Goal: Transaction & Acquisition: Register for event/course

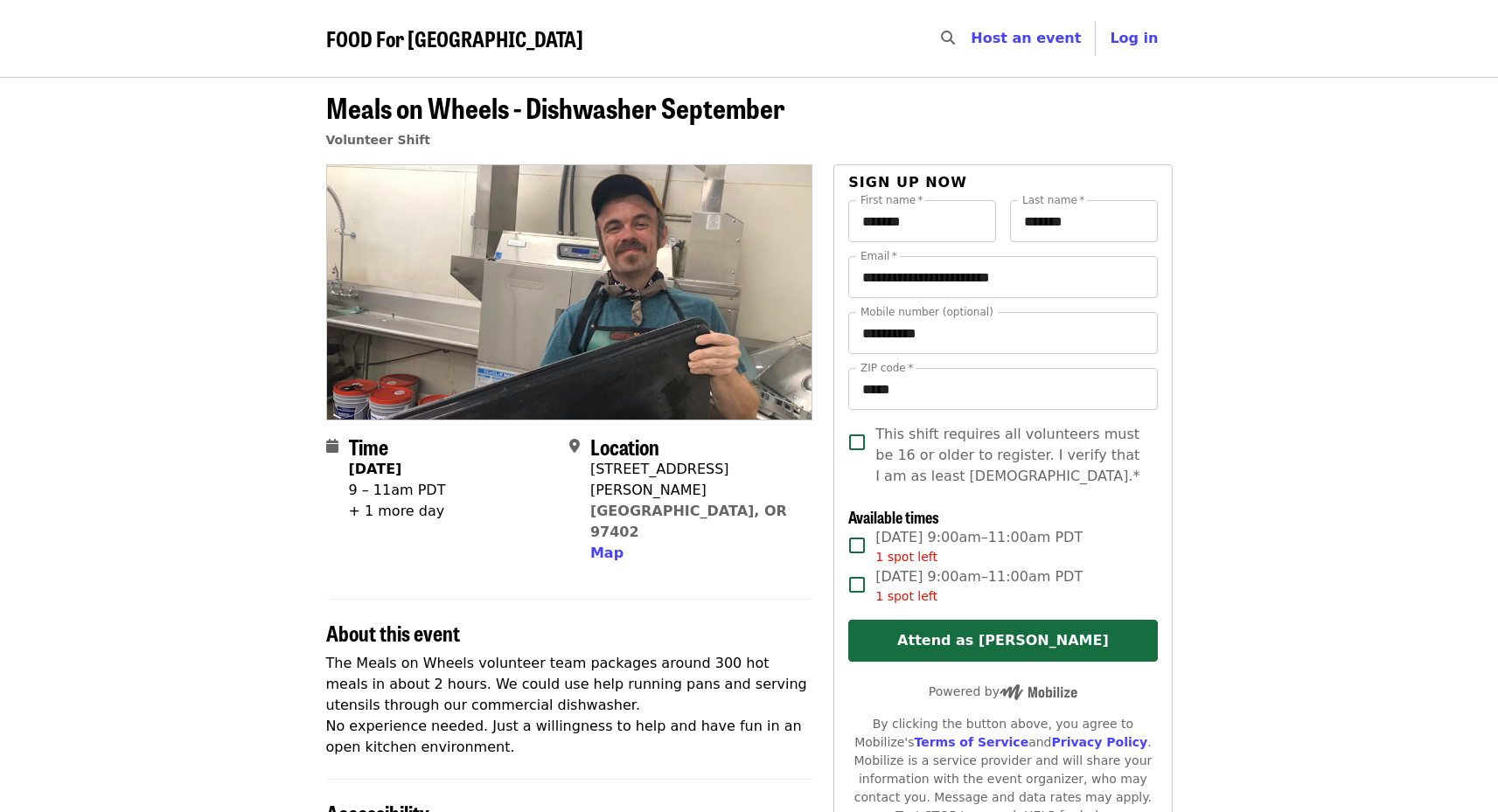
click at [1267, 518] on article "**********" at bounding box center [749, 724] width 1498 height 1296
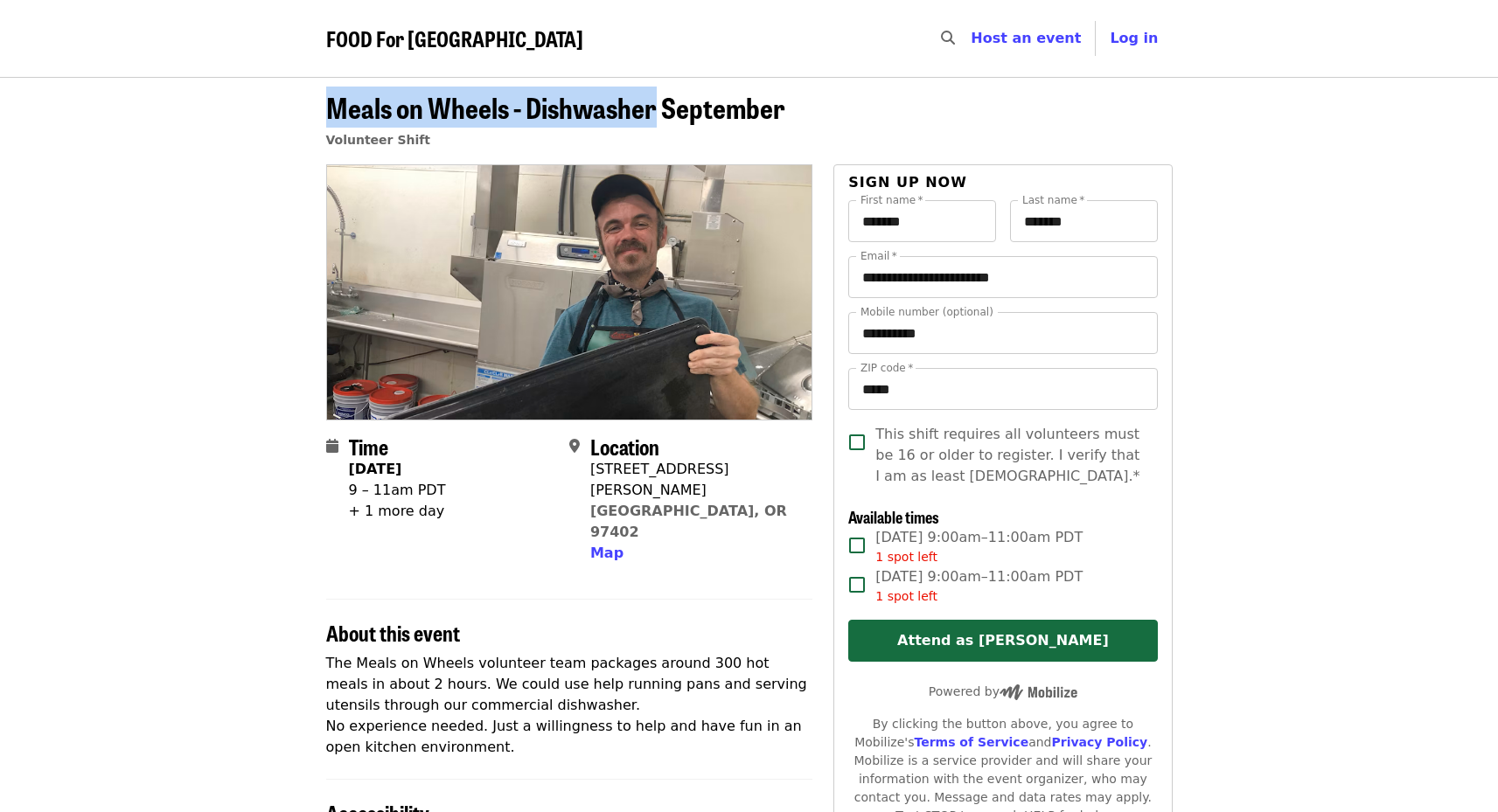
drag, startPoint x: 310, startPoint y: 101, endPoint x: 657, endPoint y: 106, distance: 347.0
click at [657, 106] on header "Meals on Wheels - Dishwasher September Volunteer Shift" at bounding box center [749, 120] width 1498 height 88
copy span "Meals on Wheels - Dishwasher"
click at [485, 51] on span "FOOD For [GEOGRAPHIC_DATA]" at bounding box center [455, 39] width 257 height 31
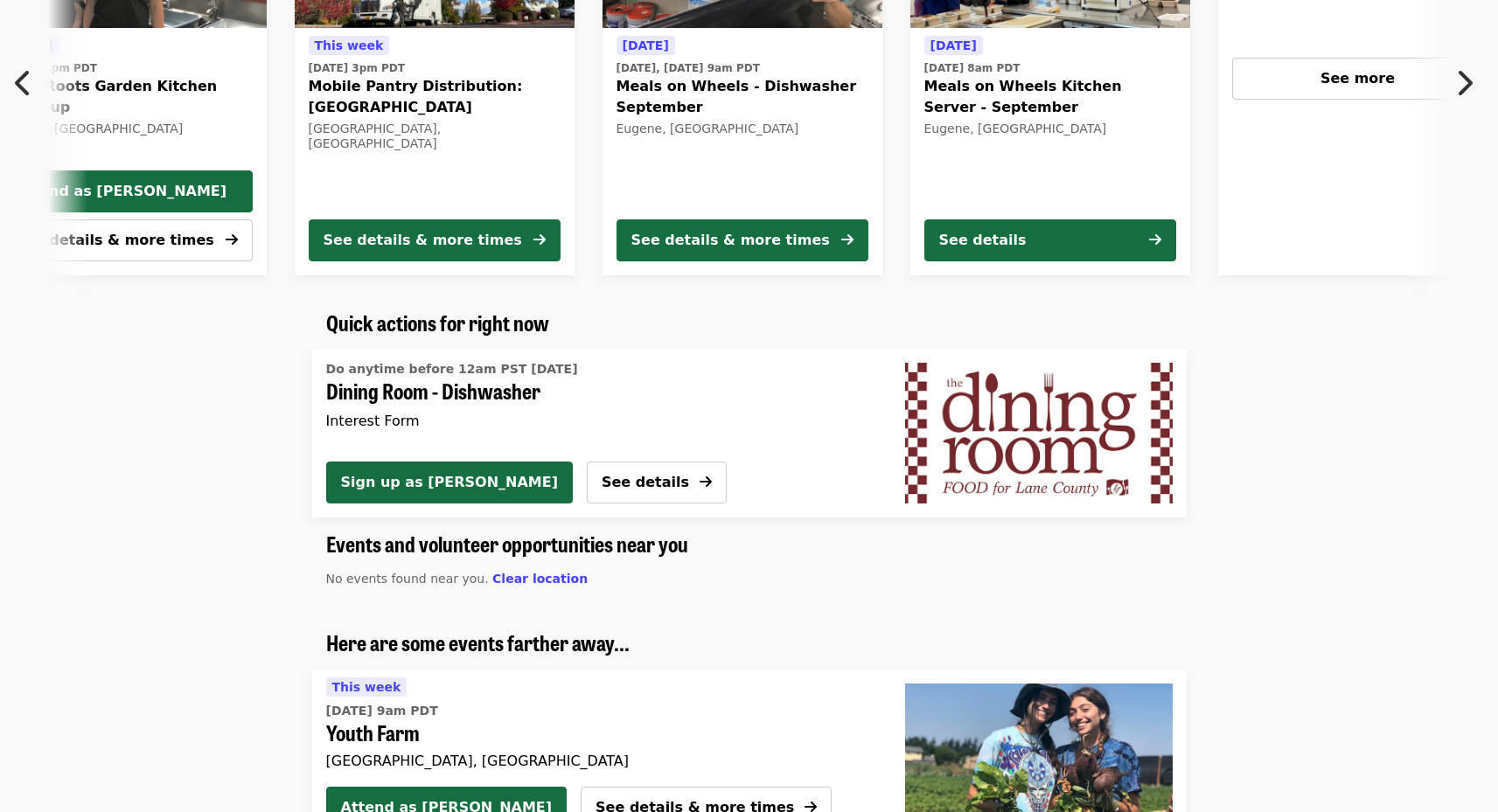
scroll to position [2954, 0]
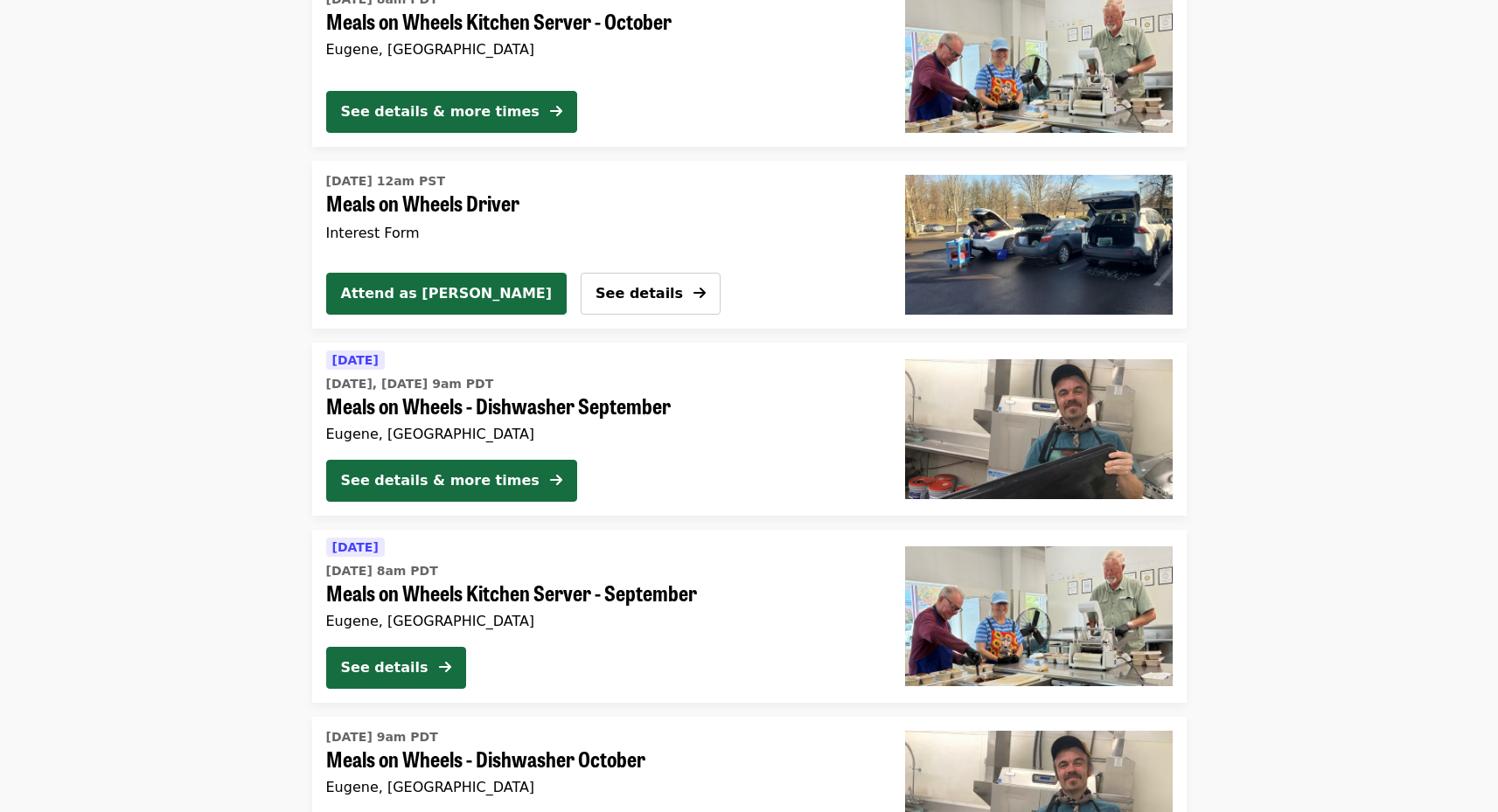
click at [602, 757] on span "Meals on Wheels - Dishwasher October" at bounding box center [602, 759] width 551 height 25
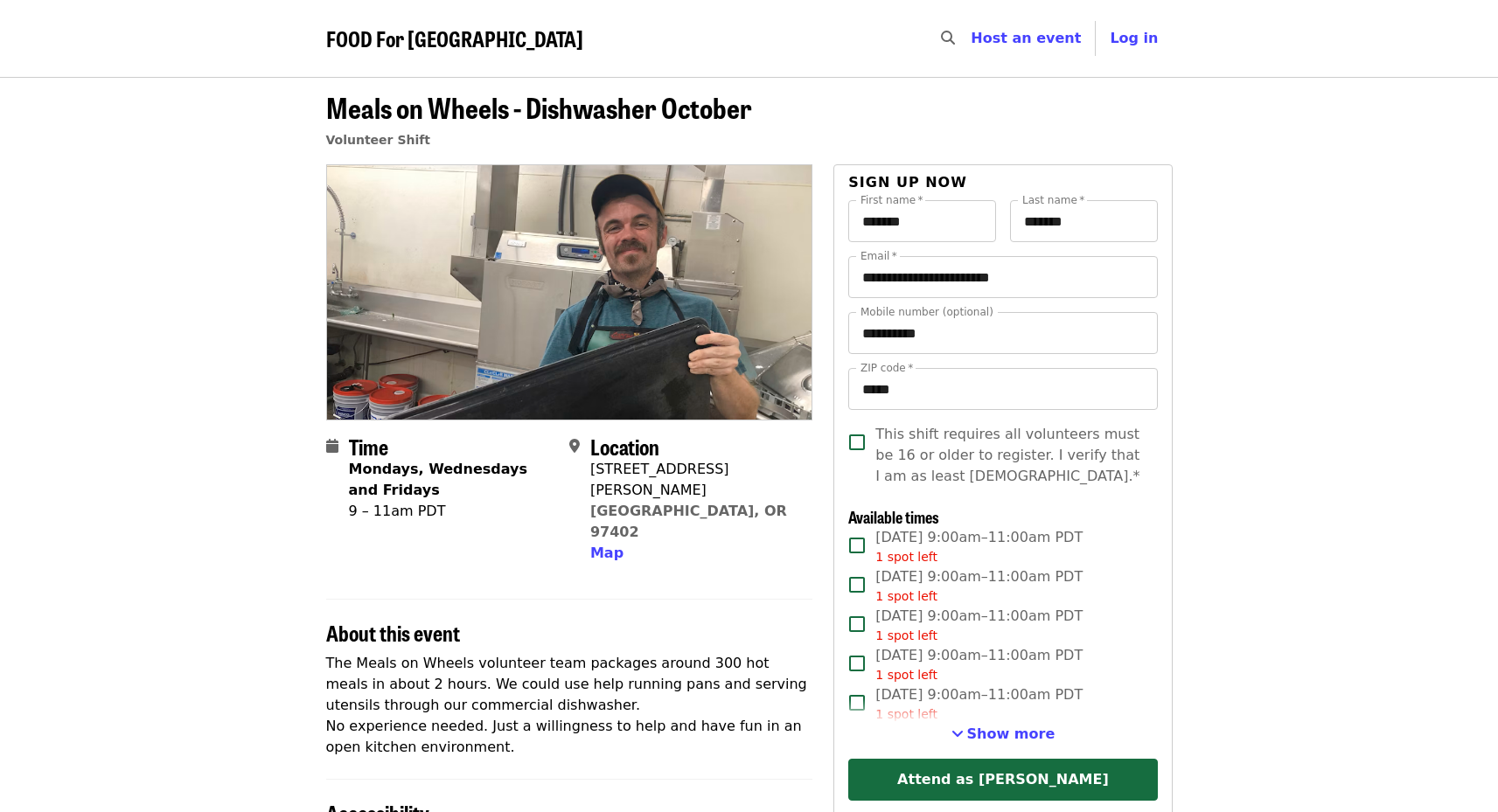
scroll to position [88, 0]
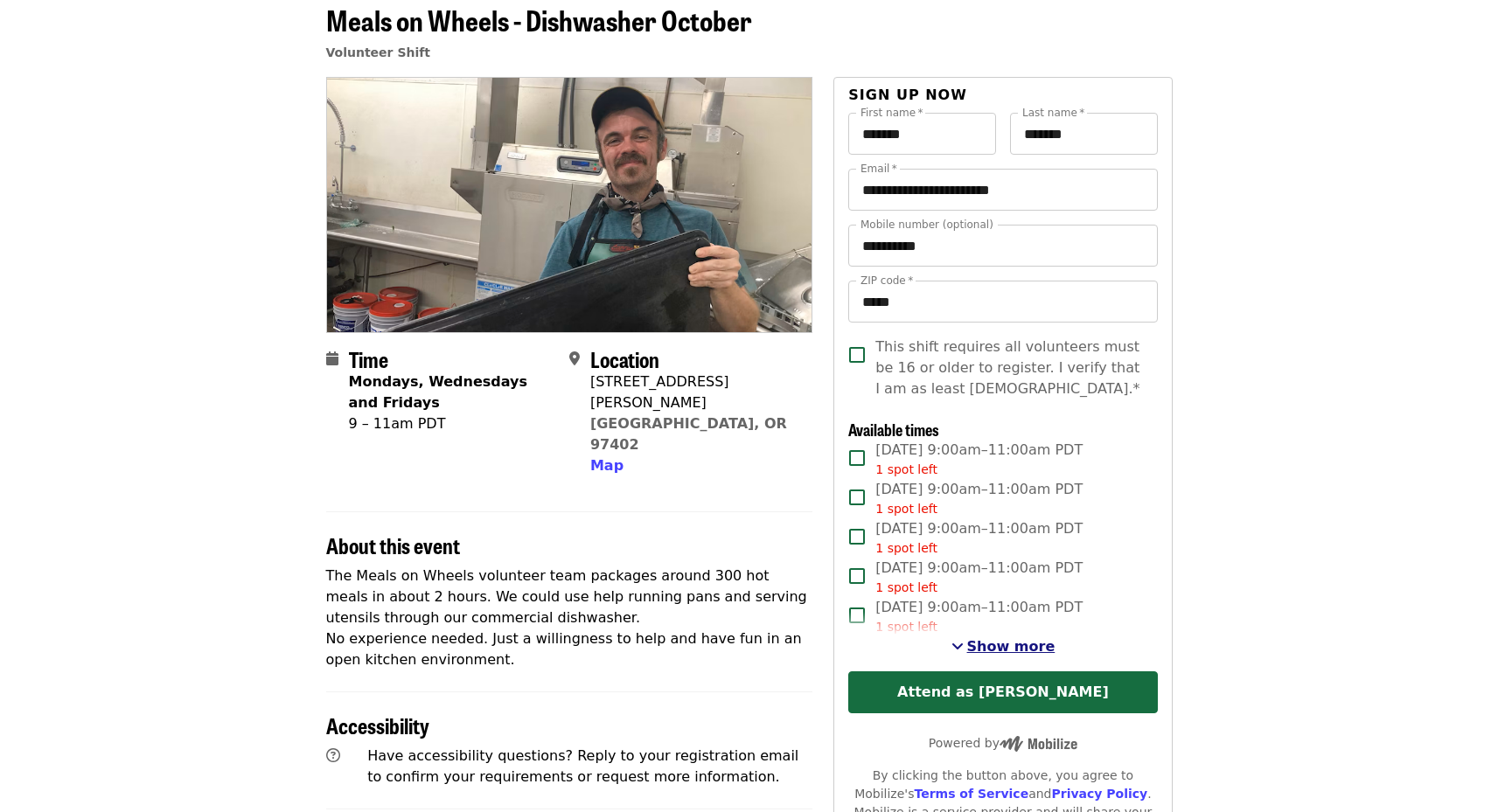
click at [993, 648] on span "Show more" at bounding box center [1012, 646] width 89 height 16
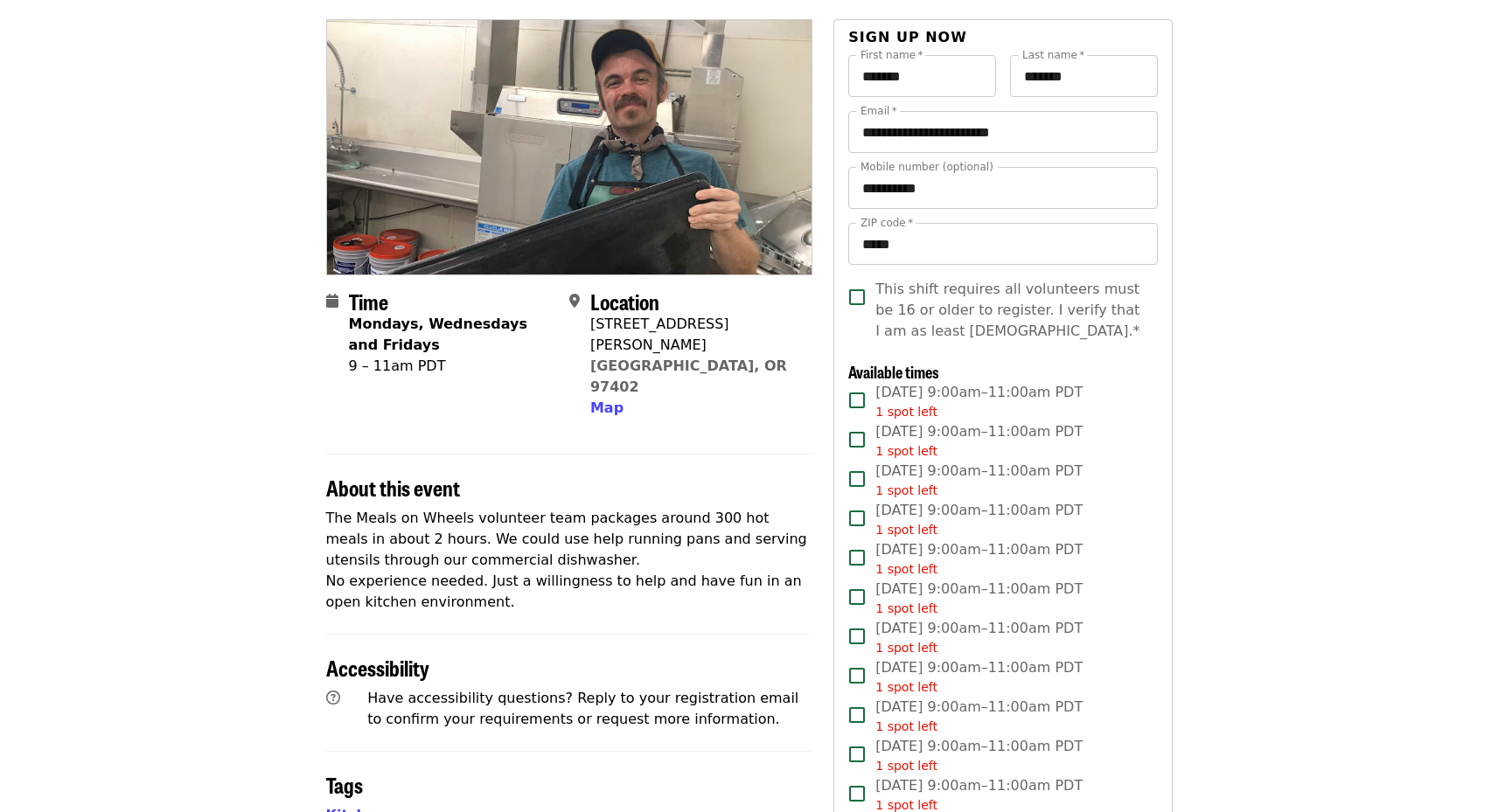
scroll to position [175, 0]
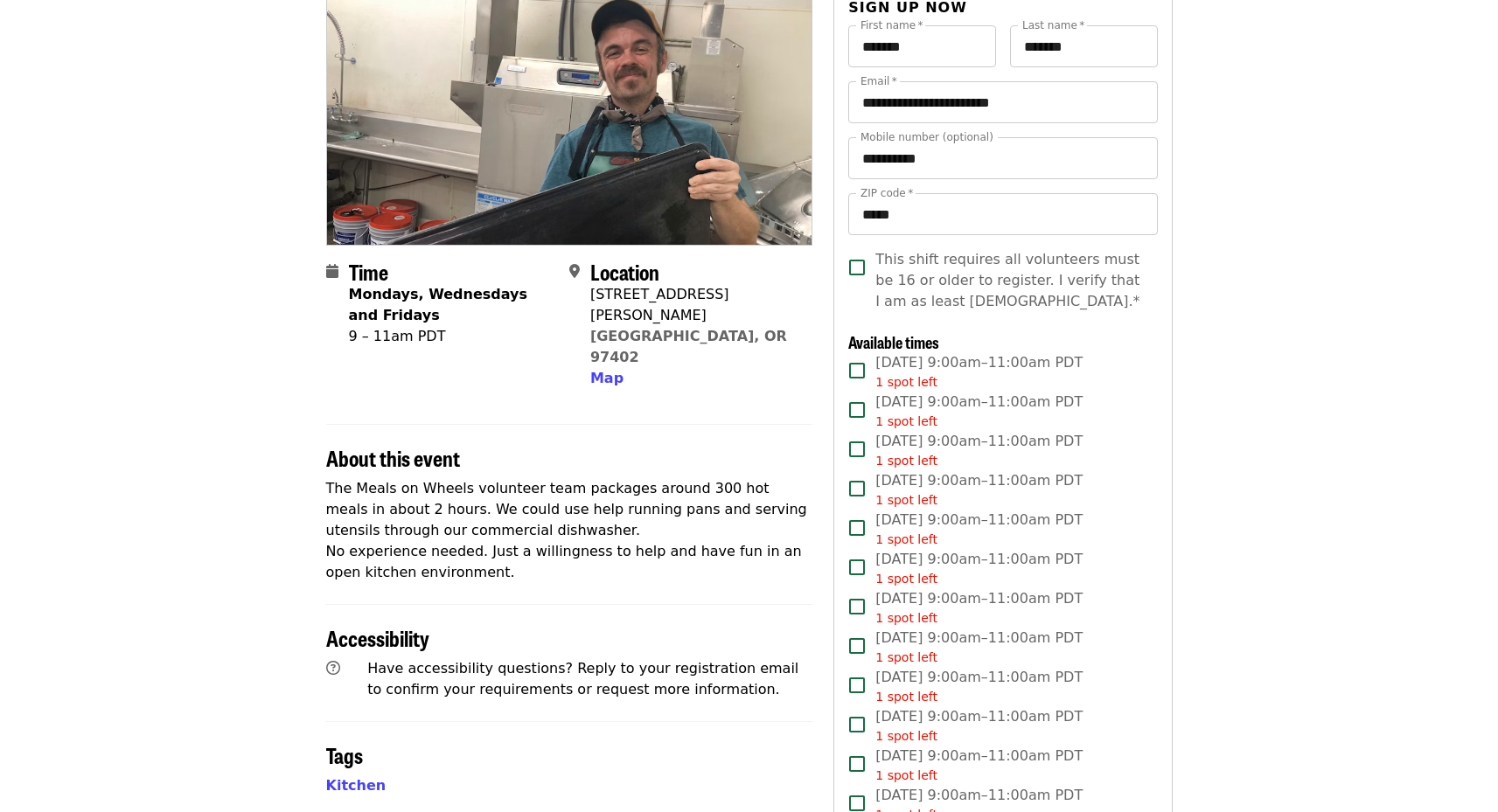
click at [970, 402] on span "[DATE] 9:00am–11:00am PDT 1 spot left" at bounding box center [978, 411] width 207 height 39
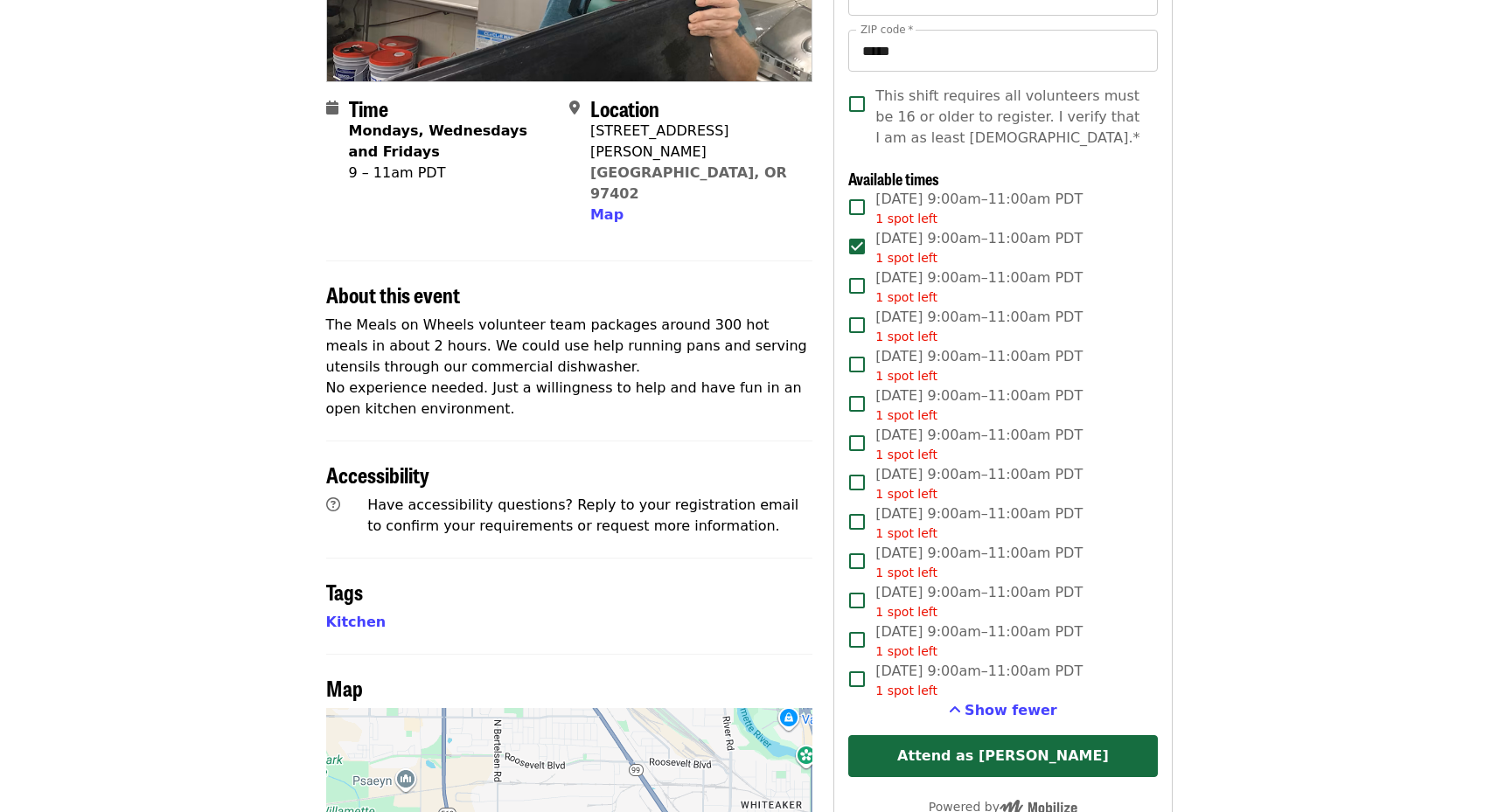
scroll to position [350, 0]
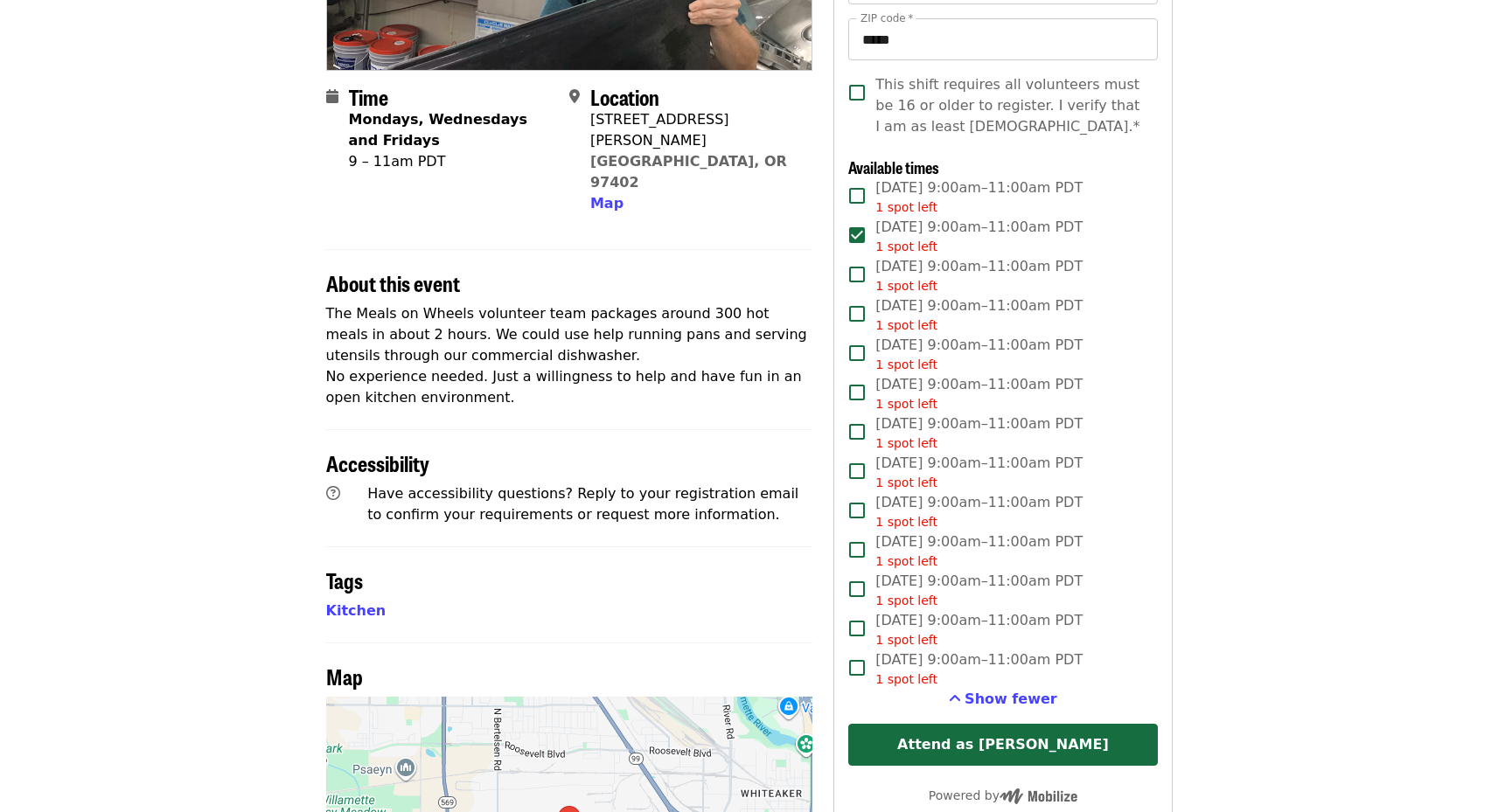
click at [941, 351] on span "[DATE] 9:00am–11:00am PDT 1 spot left" at bounding box center [978, 354] width 207 height 39
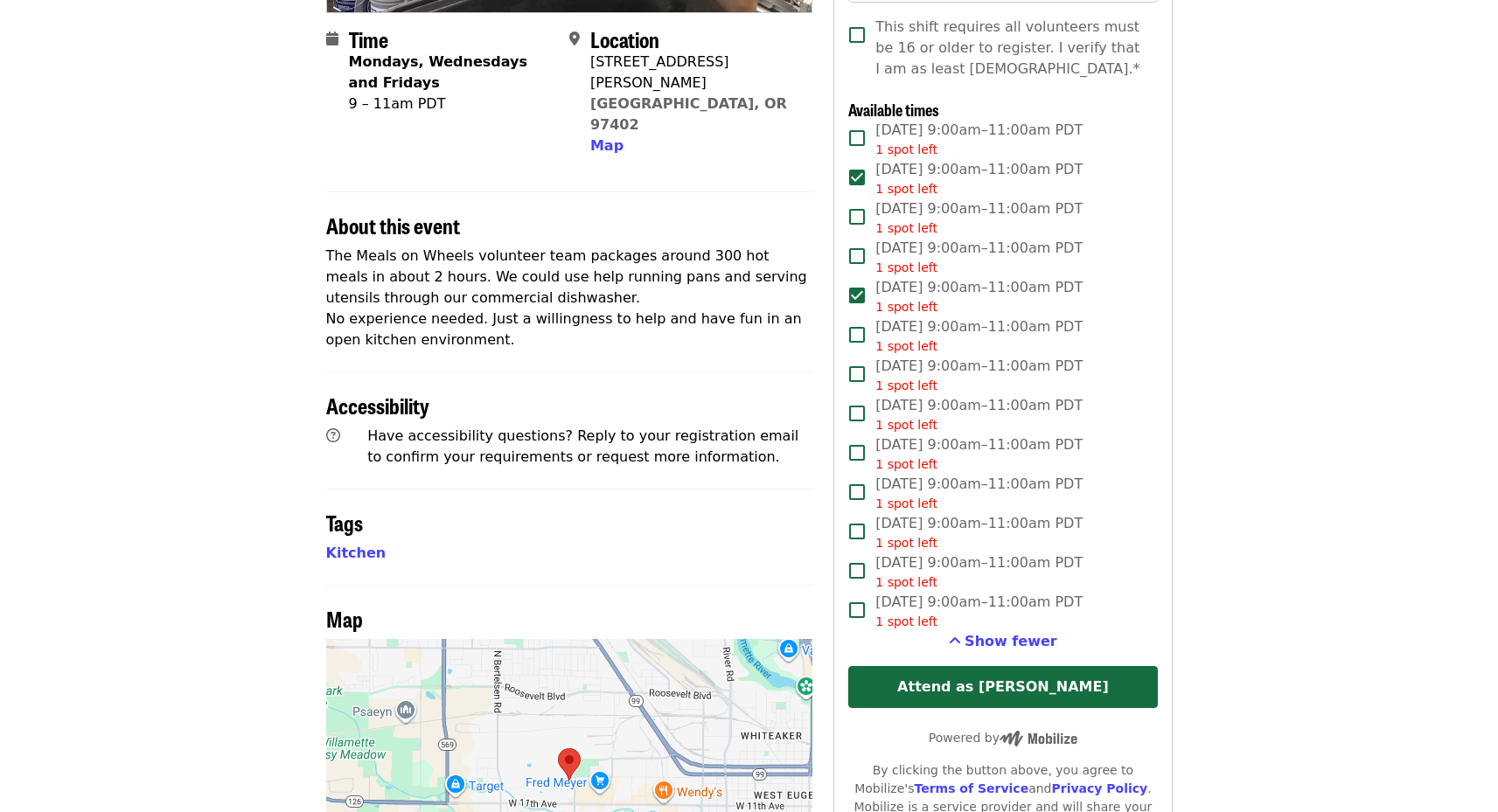
scroll to position [437, 0]
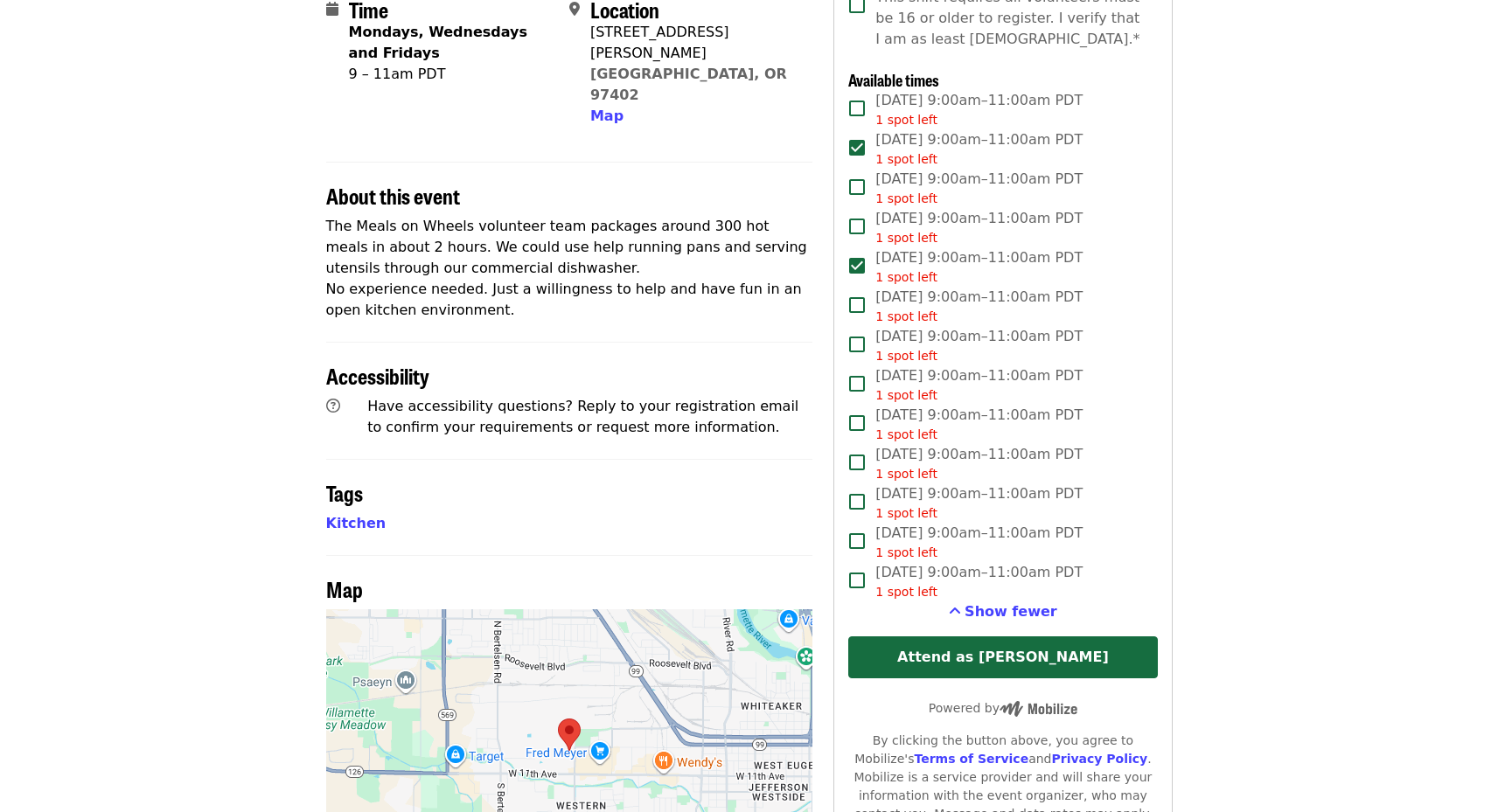
click at [936, 453] on span "[DATE] 9:00am–11:00am PDT 1 spot left" at bounding box center [978, 463] width 207 height 39
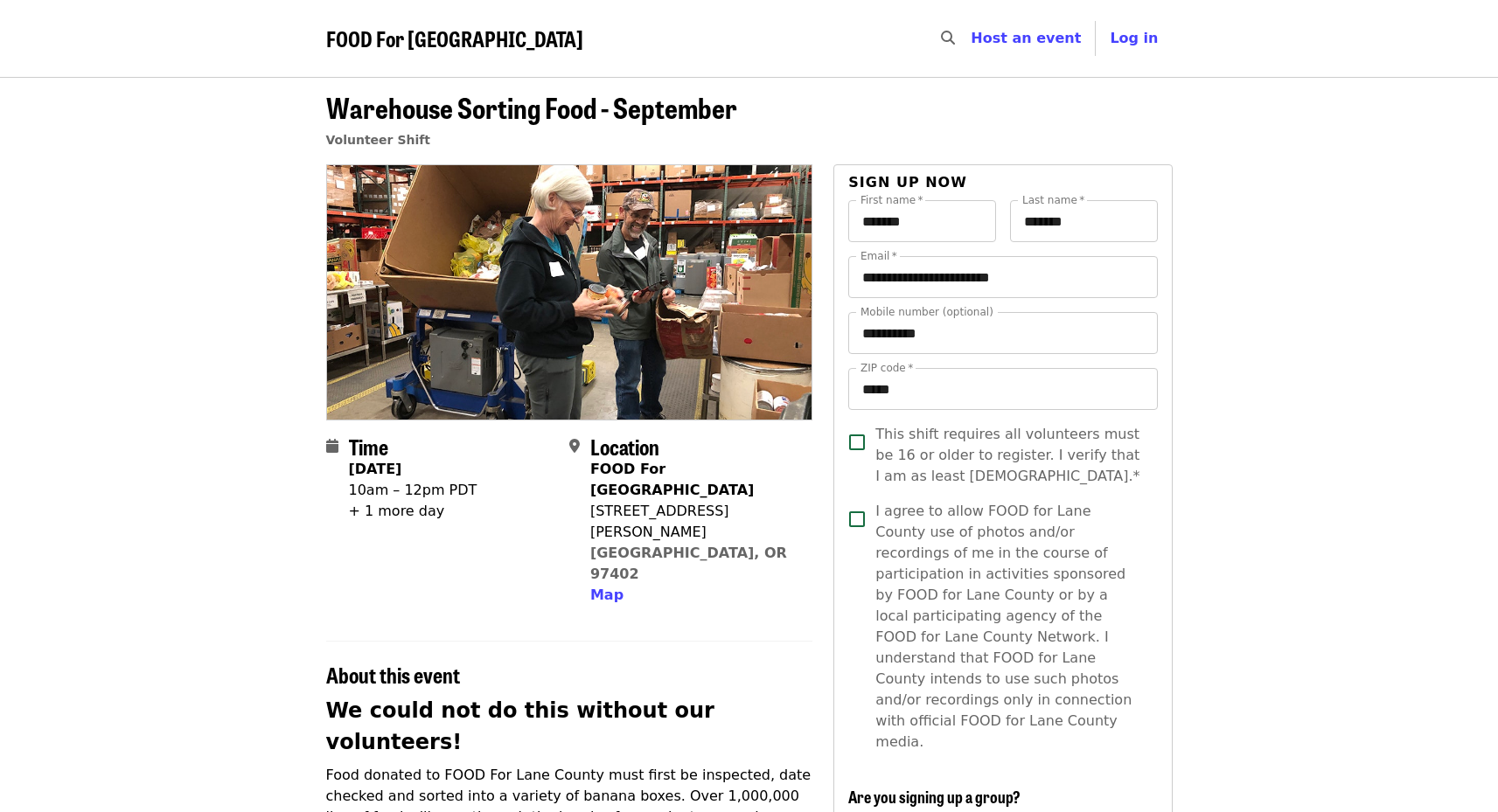
click at [442, 25] on span "FOOD For [GEOGRAPHIC_DATA]" at bounding box center [455, 39] width 257 height 31
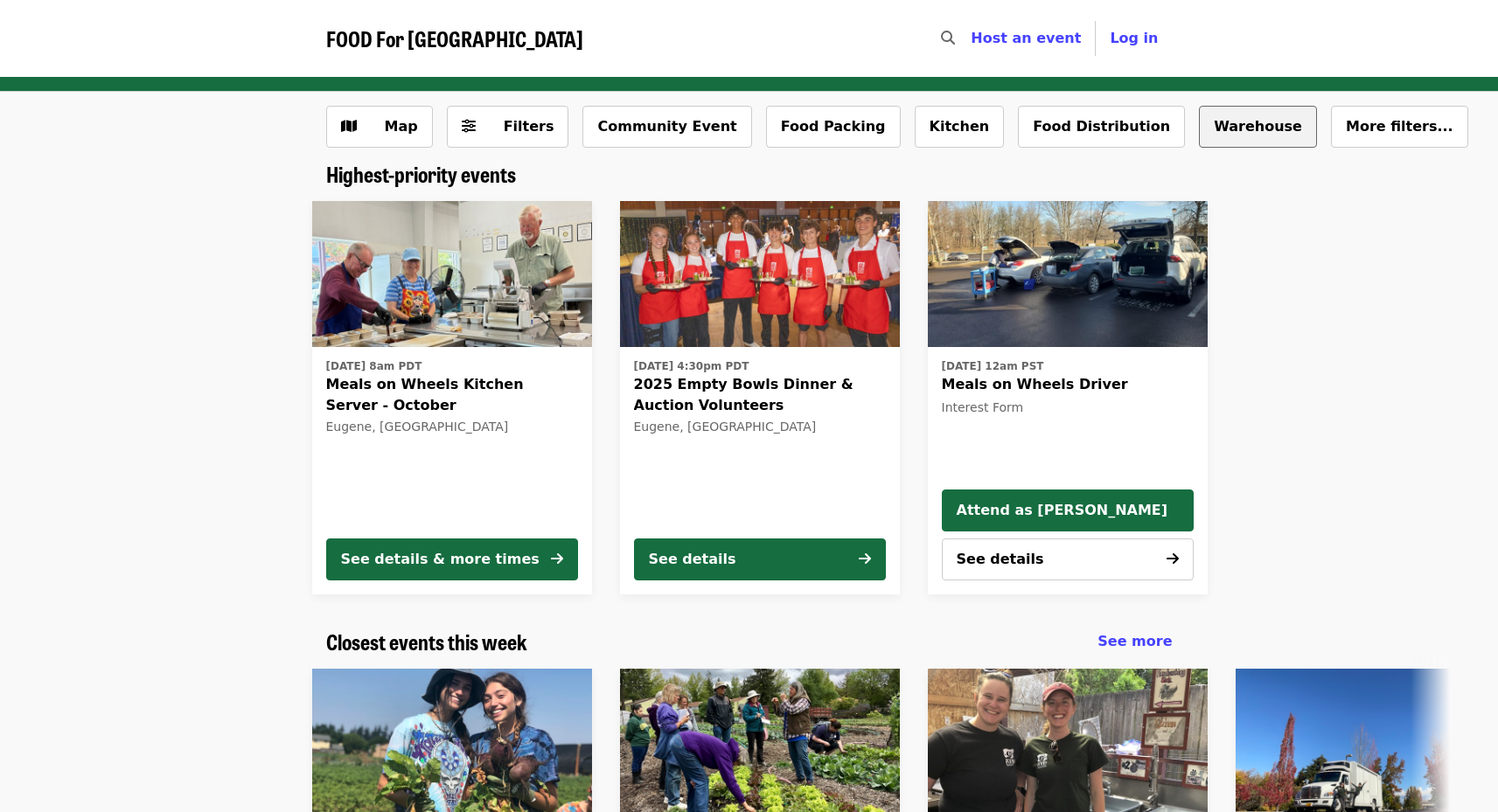
click at [1198, 123] on button "Warehouse" at bounding box center [1257, 127] width 118 height 42
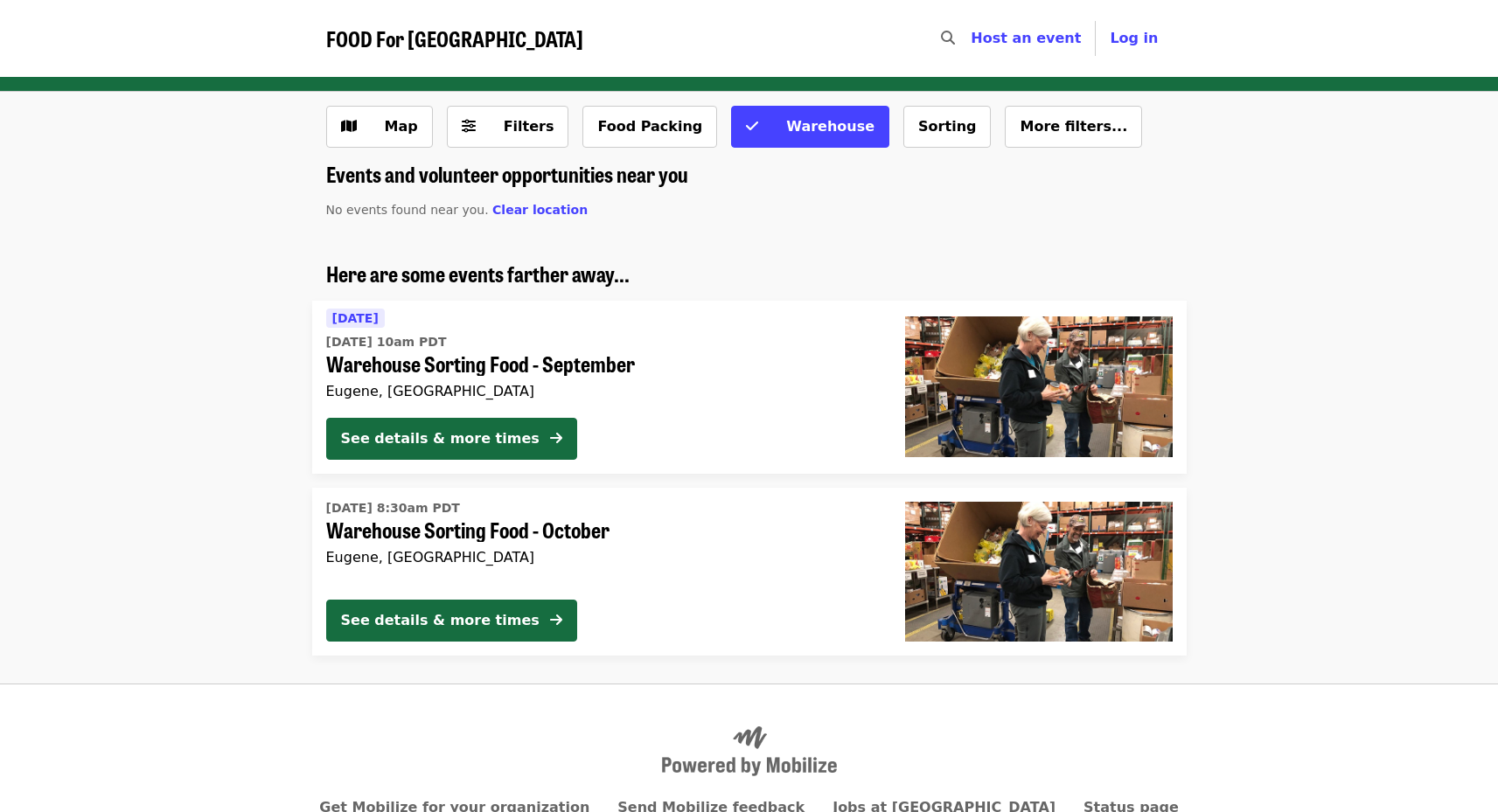
click at [566, 543] on div "[DATE] 8:30am PDT Warehouse Sorting Food - October [GEOGRAPHIC_DATA], [GEOGRAPH…" at bounding box center [602, 540] width 551 height 91
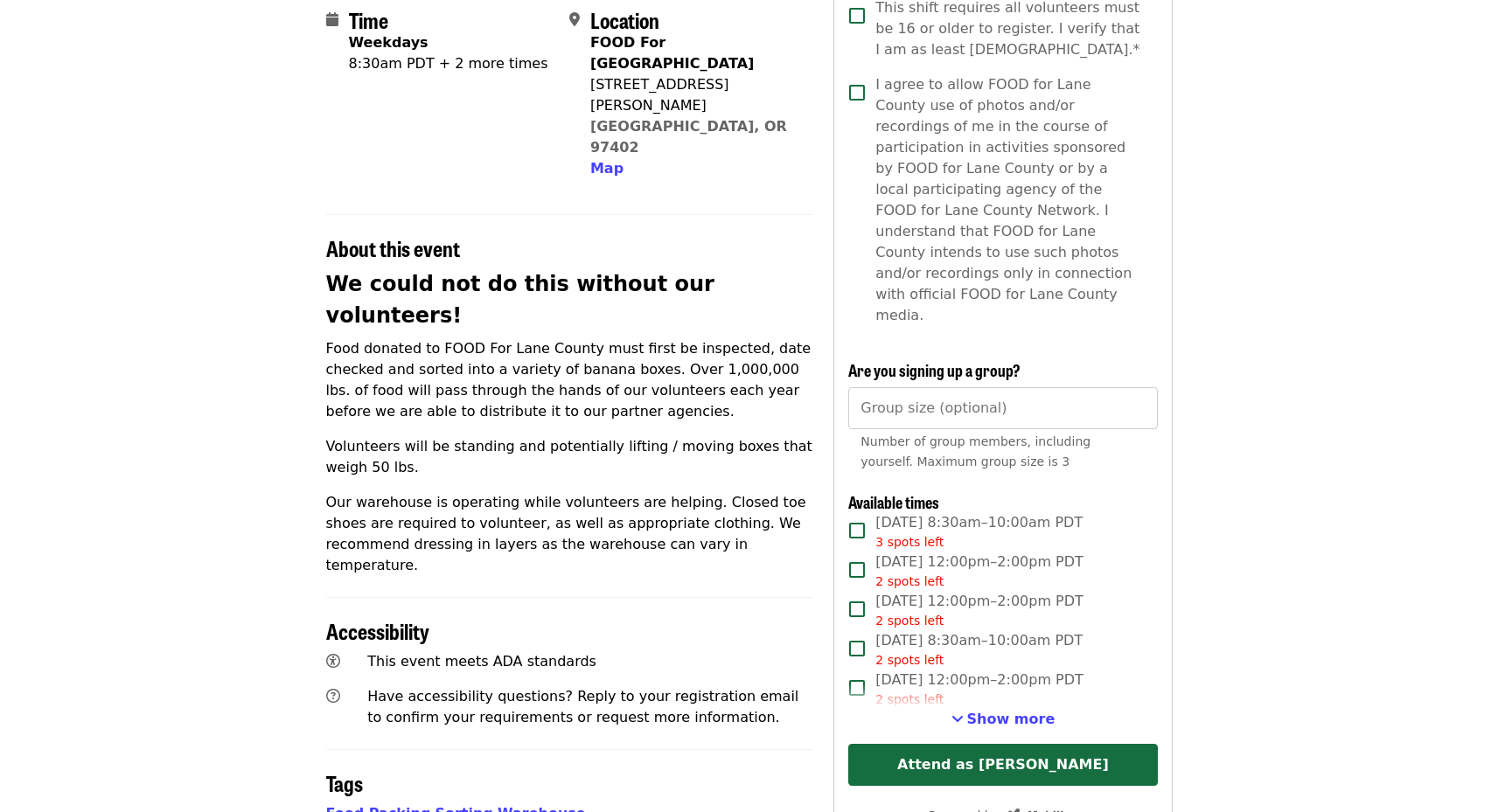
scroll to position [525, 0]
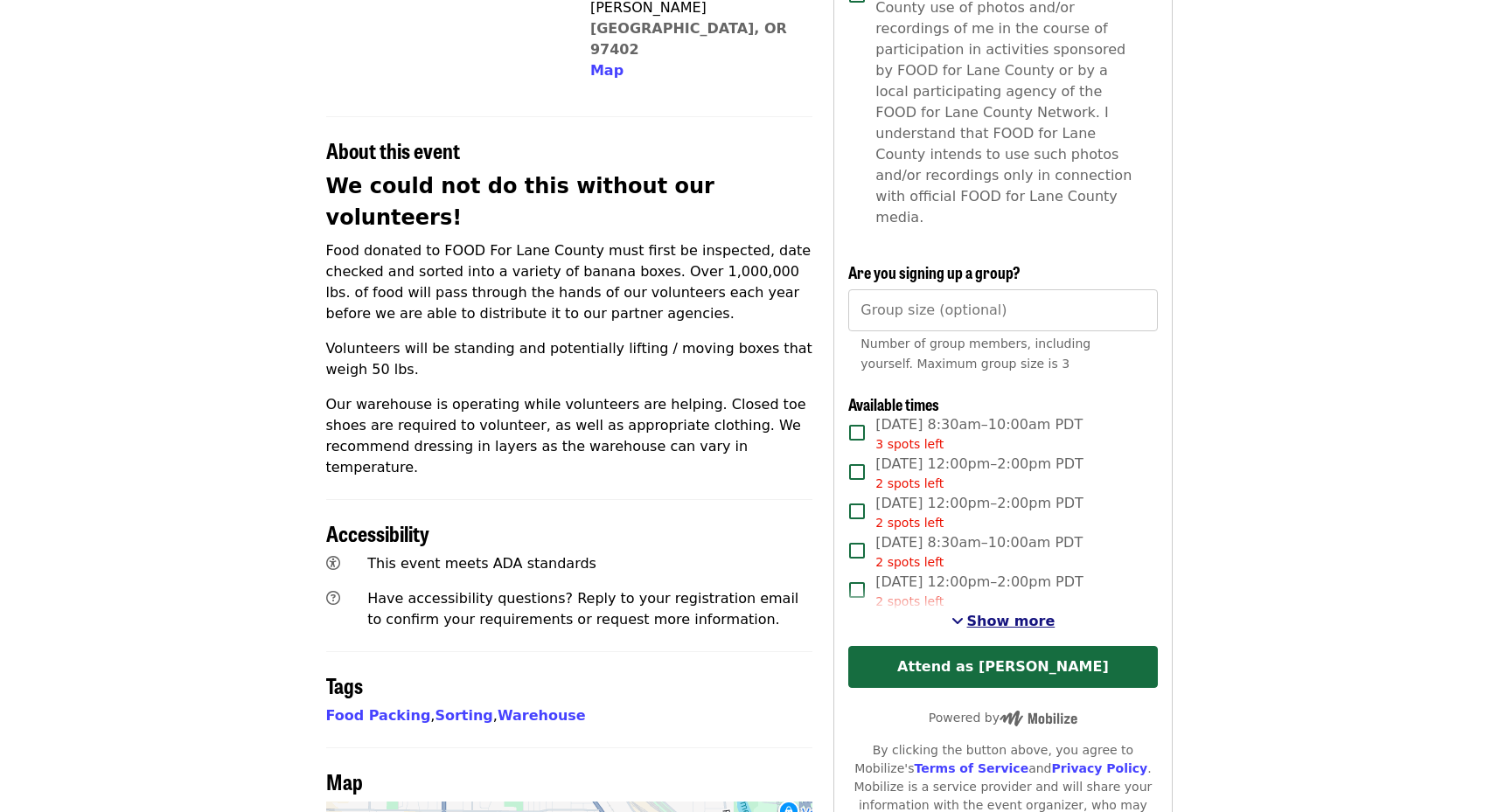
click at [1035, 613] on span "Show more" at bounding box center [1012, 620] width 89 height 16
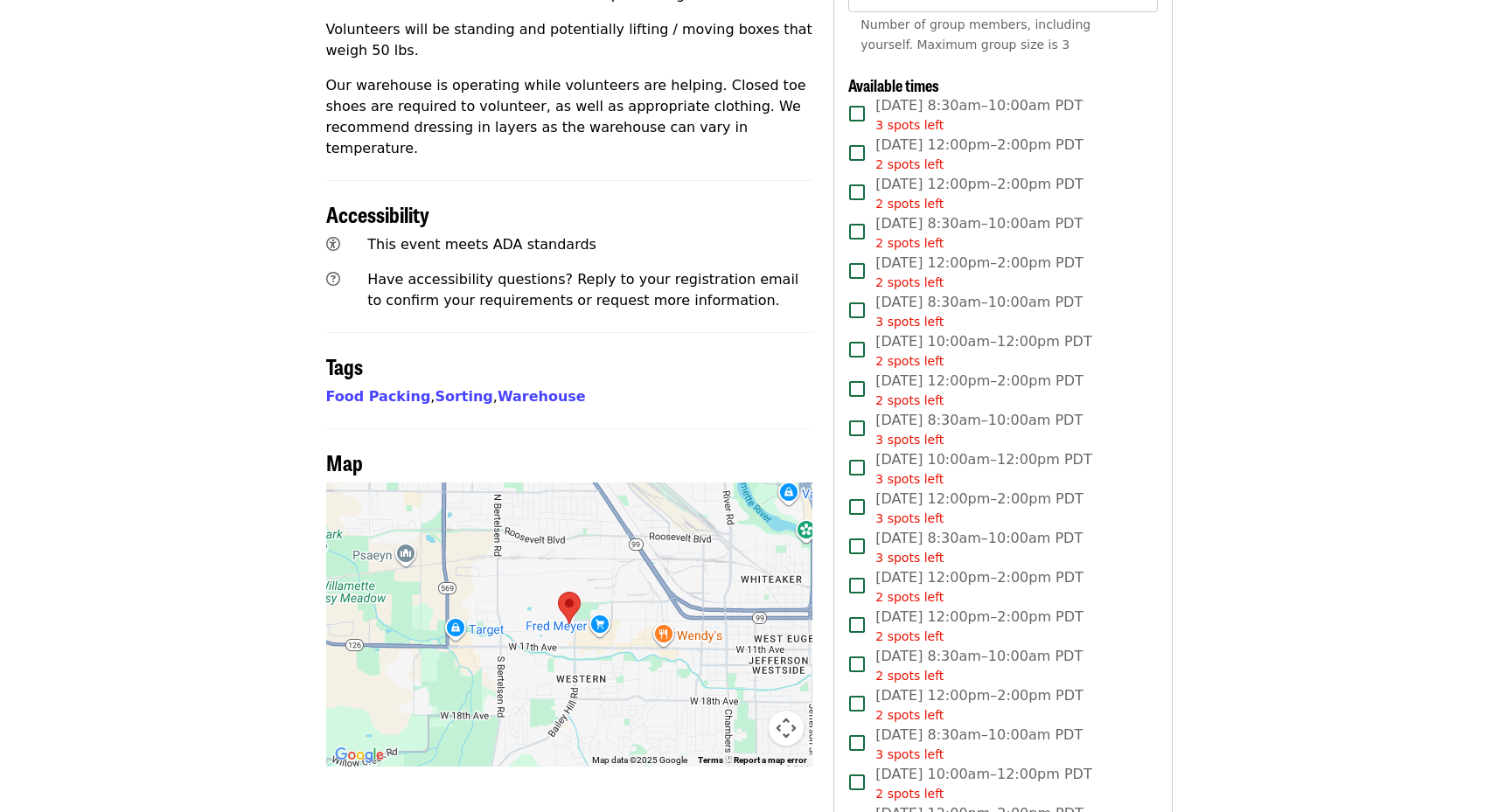
scroll to position [875, 0]
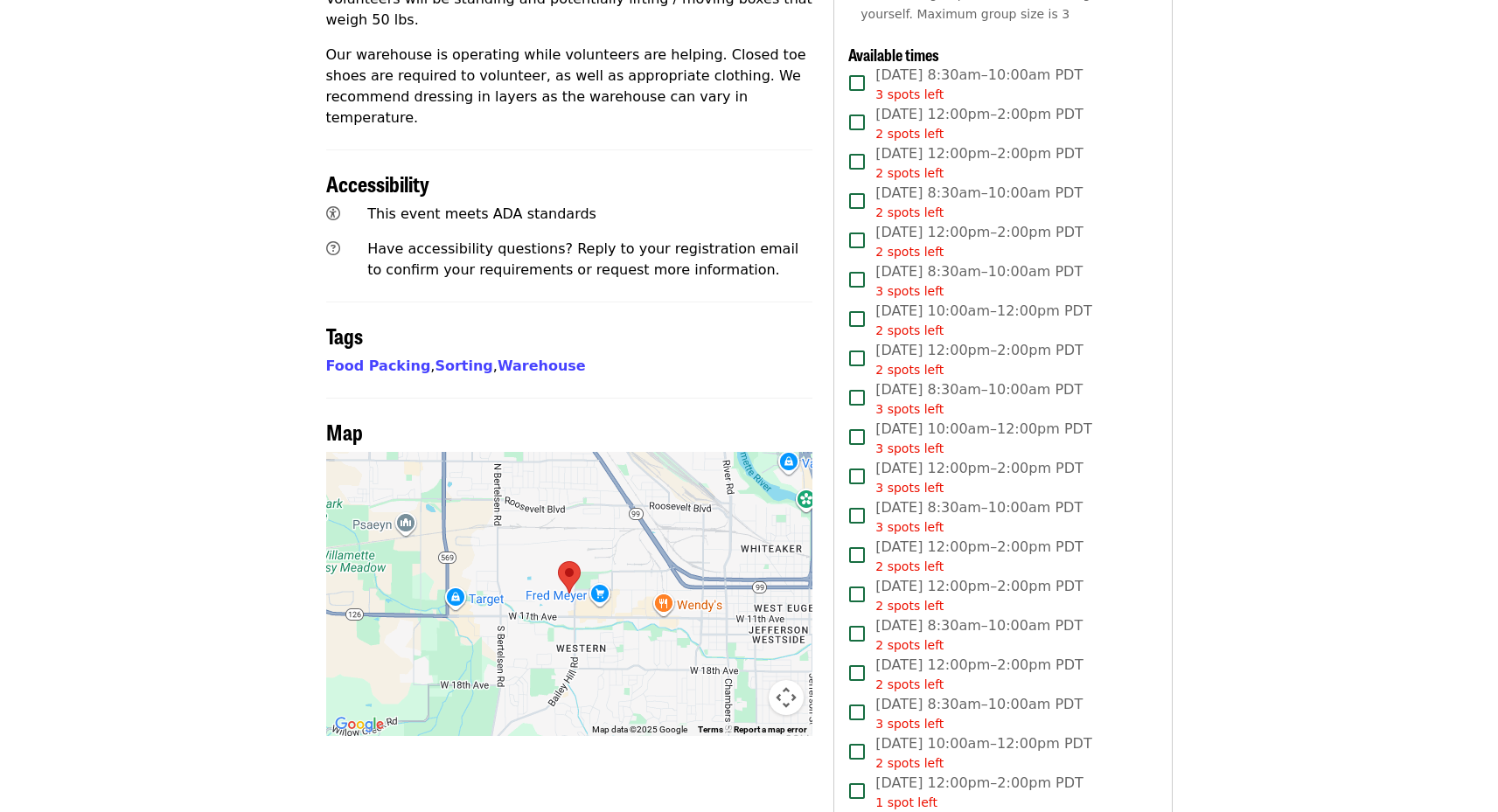
click at [959, 676] on div "2 spots left" at bounding box center [979, 685] width 208 height 18
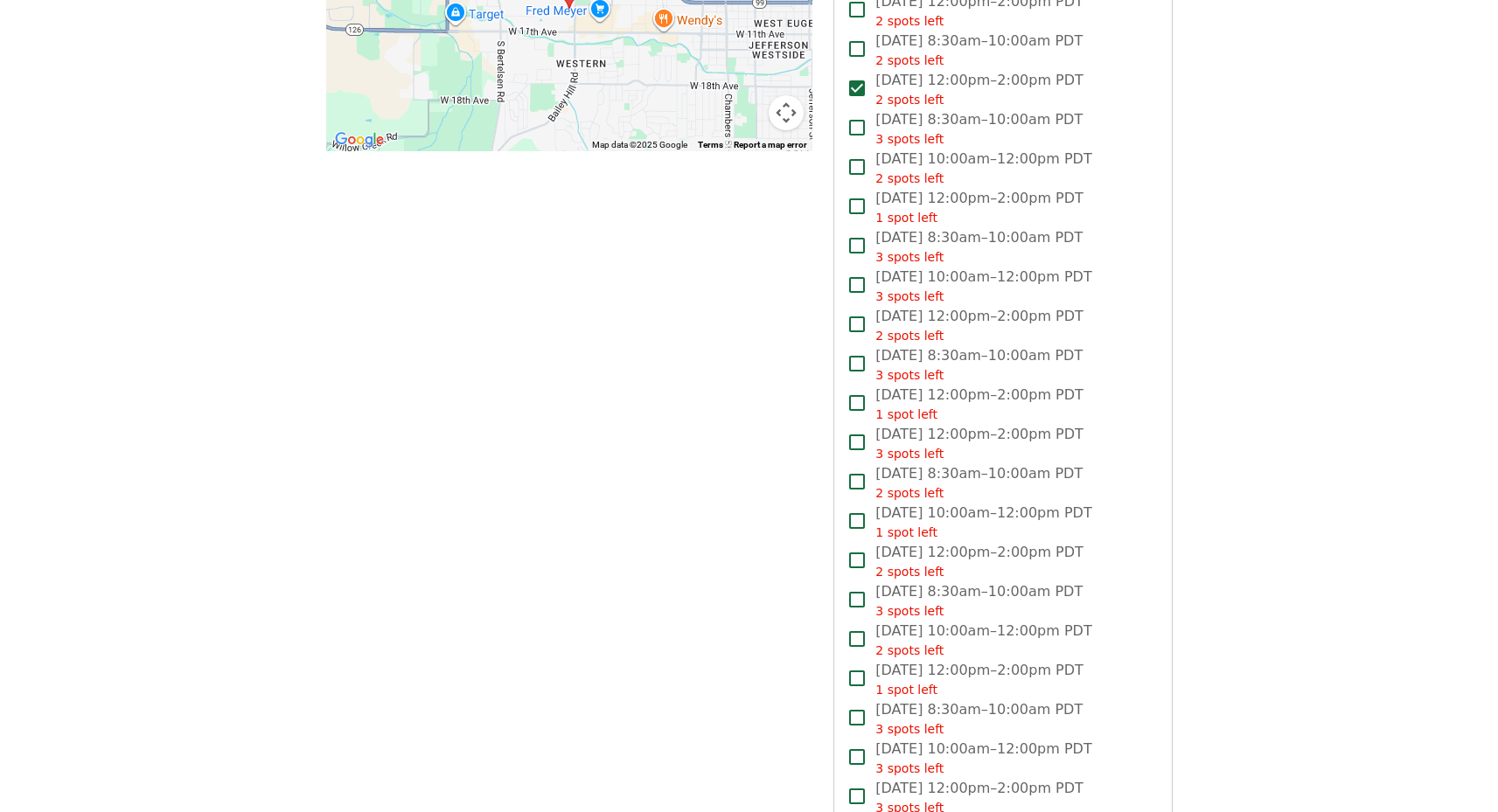
scroll to position [1486, 0]
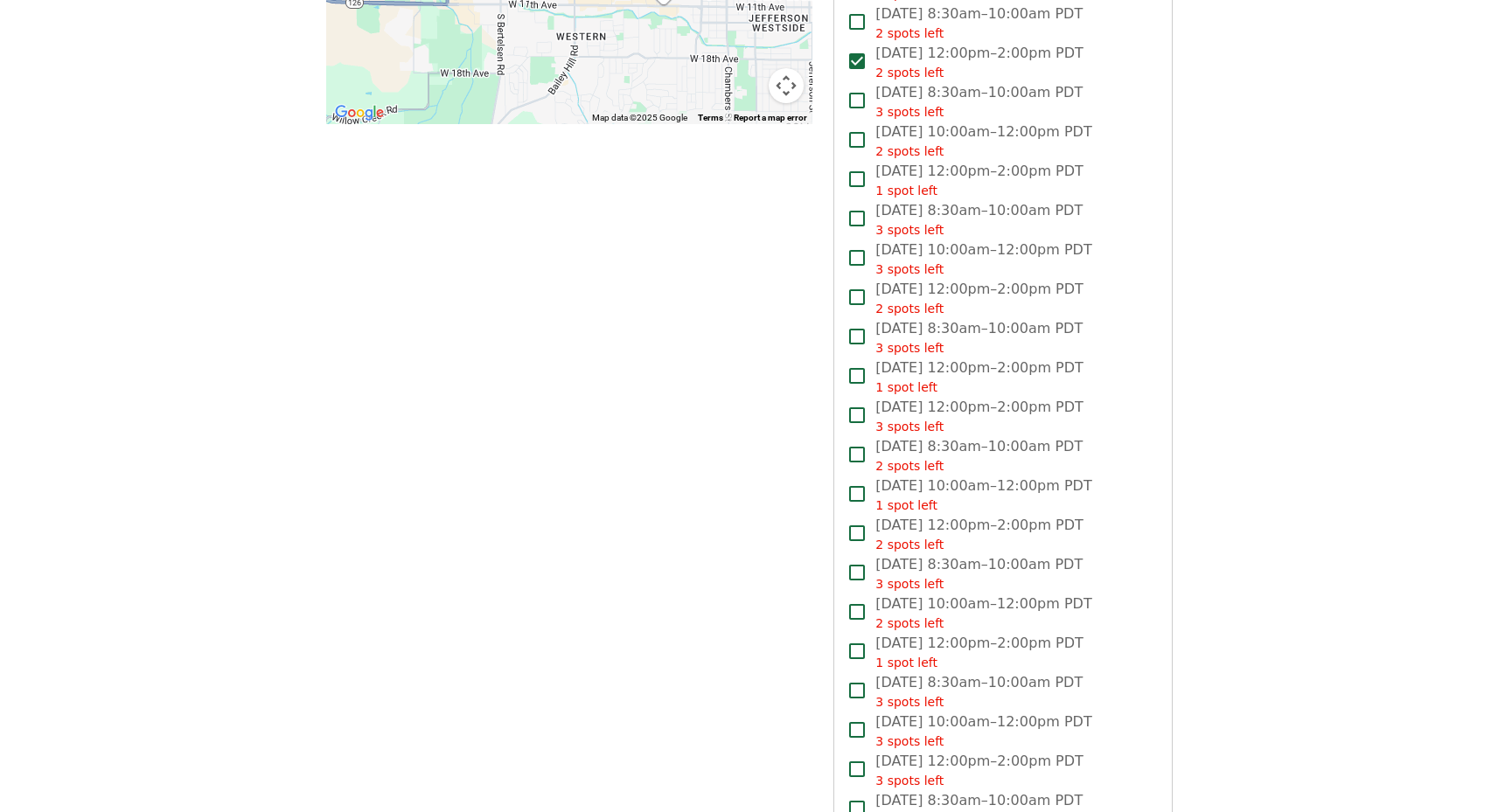
click at [913, 476] on span "[DATE] 10:00am–12:00pm PDT 1 spot left" at bounding box center [983, 495] width 216 height 39
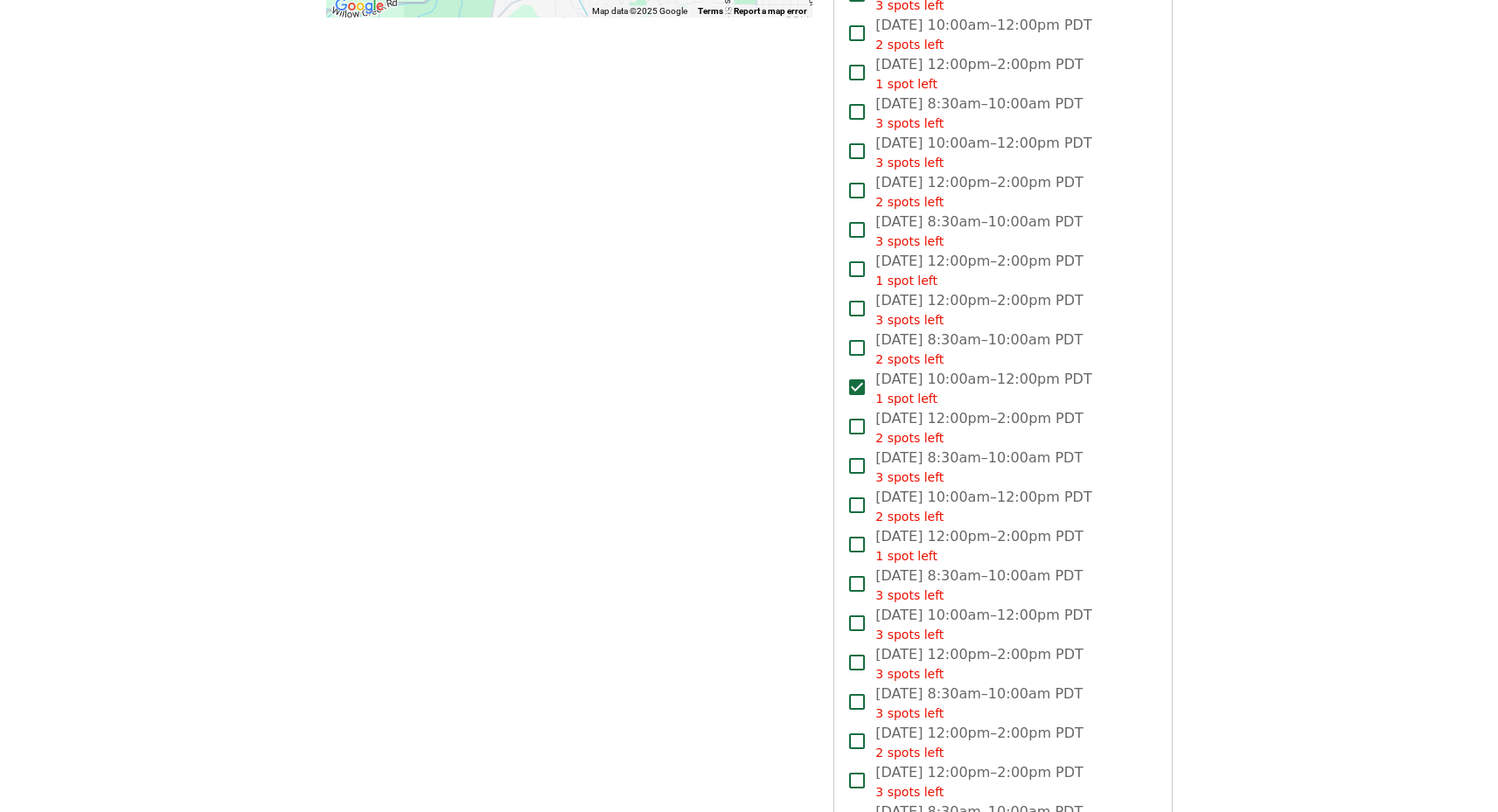
scroll to position [1661, 0]
